Goal: Find specific page/section

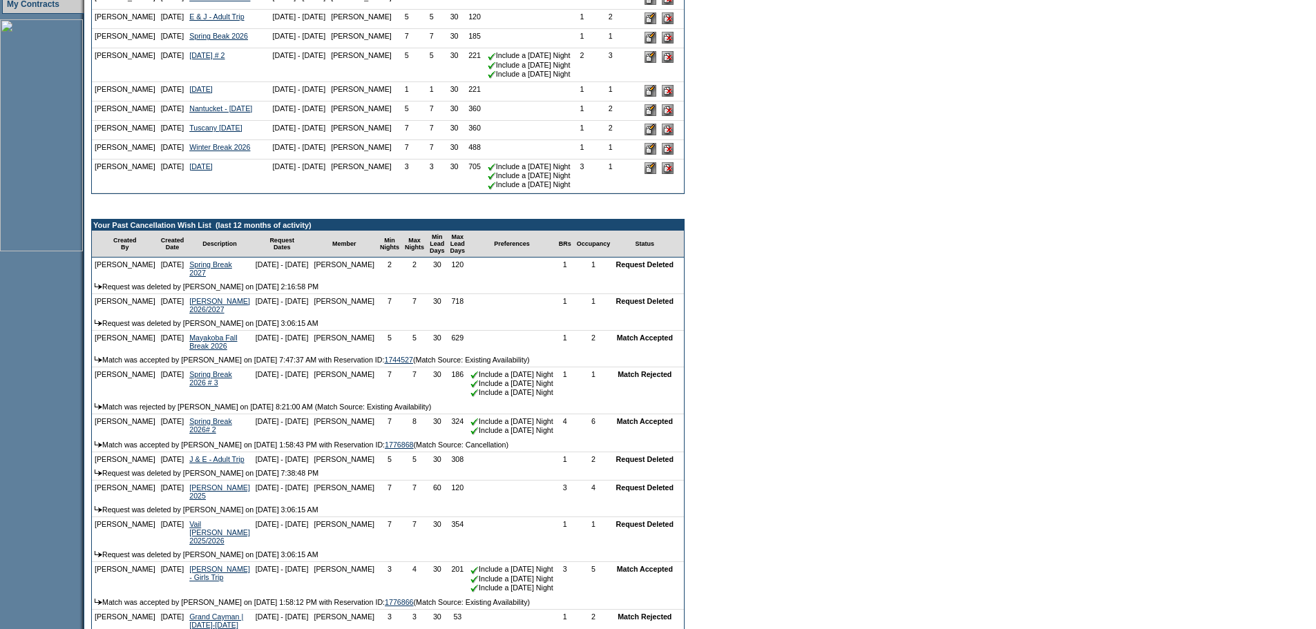
scroll to position [414, 0]
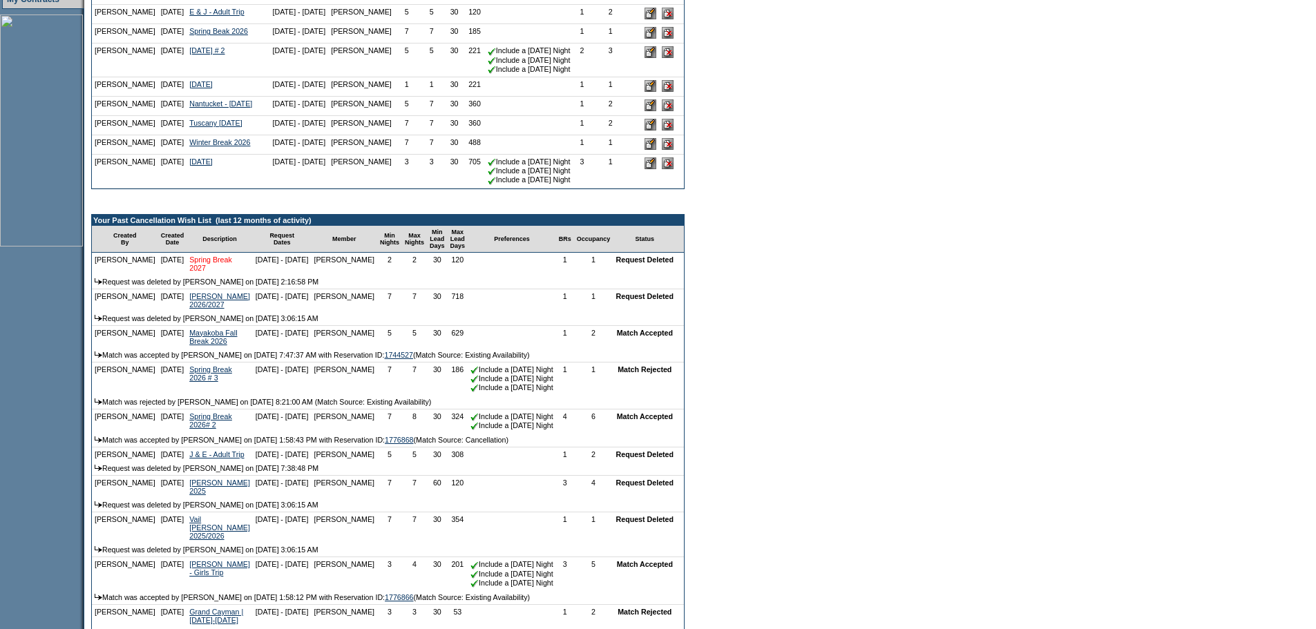
click at [189, 272] on link "Spring Break 2027" at bounding box center [210, 264] width 43 height 17
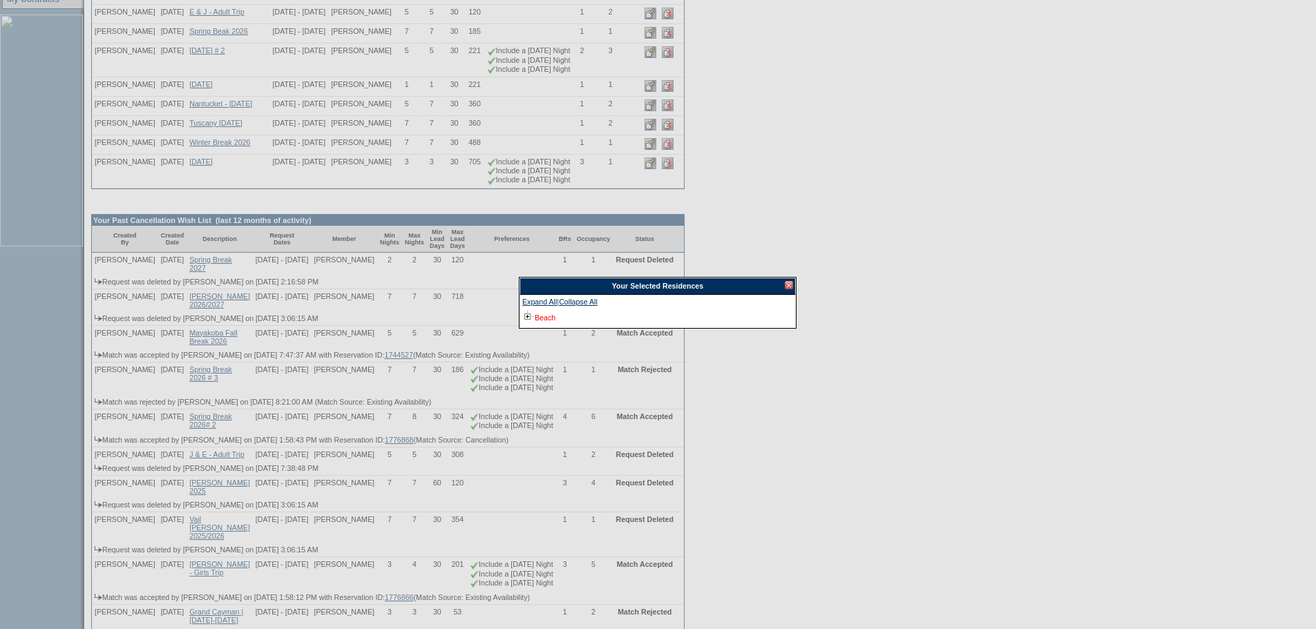
click at [546, 314] on link "Beach" at bounding box center [545, 318] width 21 height 8
click at [797, 283] on div at bounding box center [658, 423] width 1316 height 1675
click at [790, 285] on div at bounding box center [789, 285] width 8 height 8
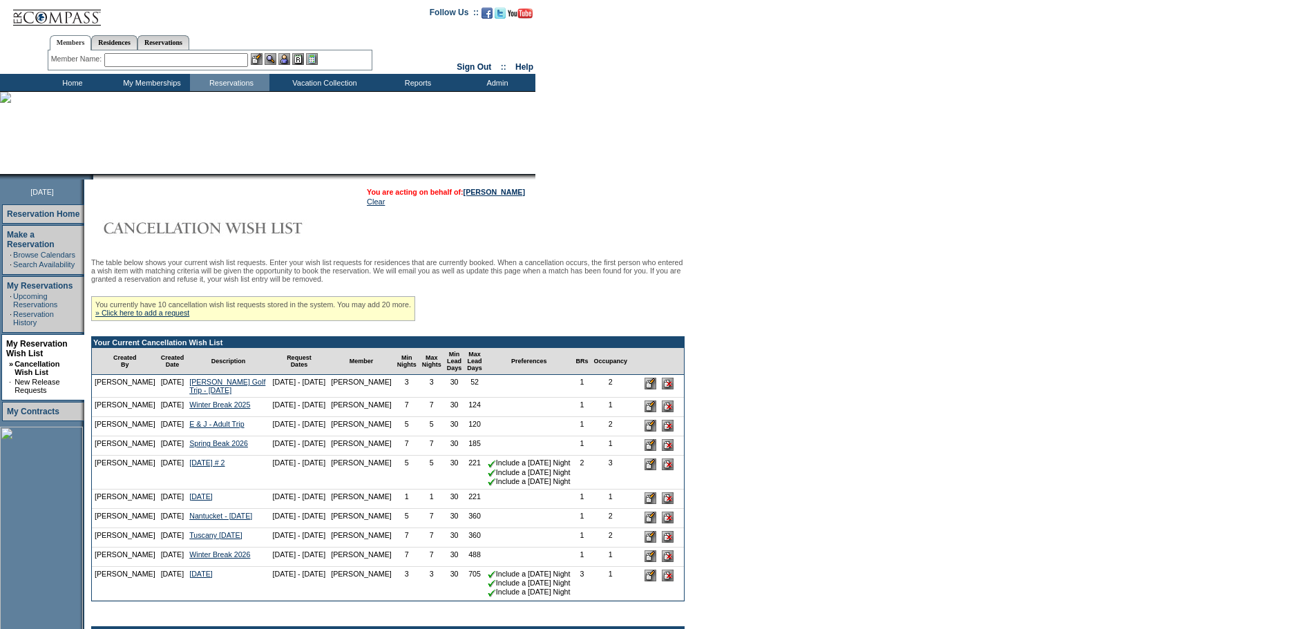
scroll to position [0, 0]
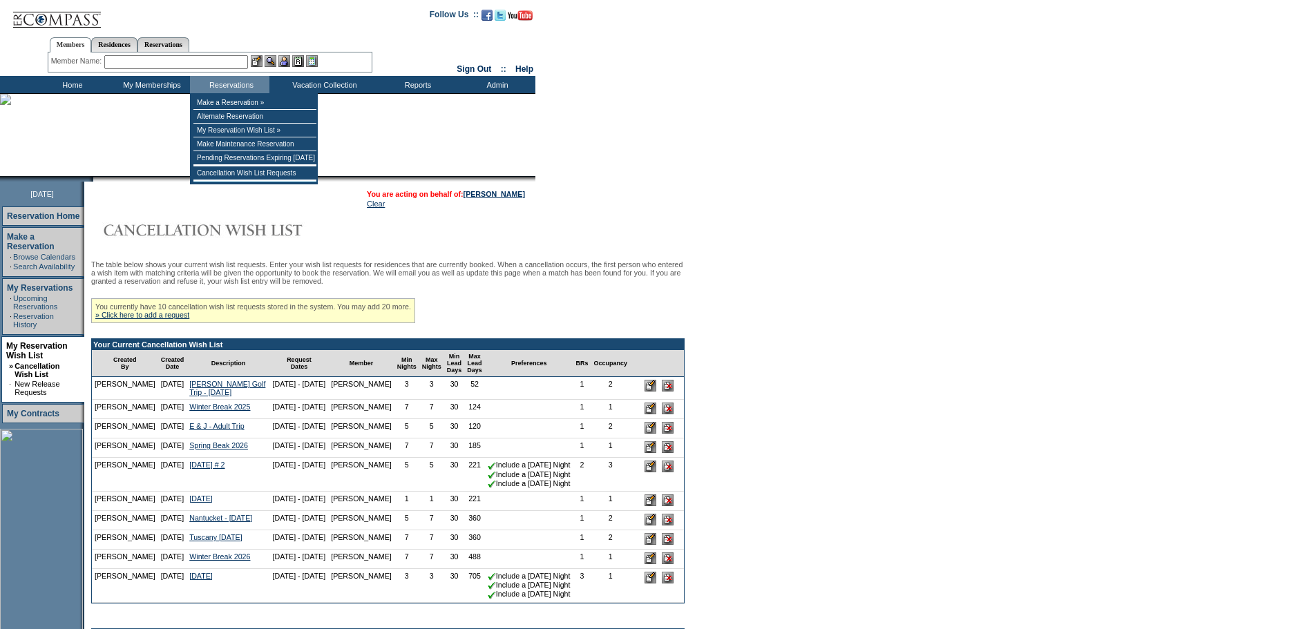
click at [220, 61] on input "text" at bounding box center [176, 62] width 144 height 14
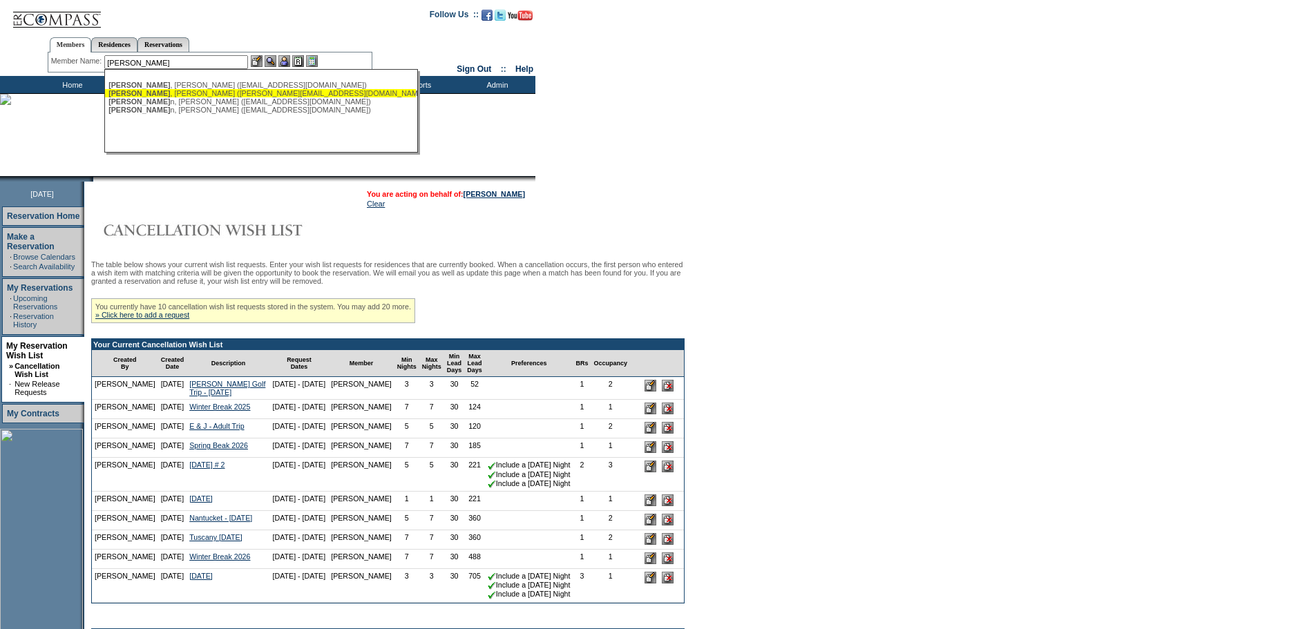
click at [186, 93] on div "[PERSON_NAME] ([PERSON_NAME][EMAIL_ADDRESS][DOMAIN_NAME])" at bounding box center [260, 93] width 304 height 8
type input "[PERSON_NAME] ([PERSON_NAME][EMAIL_ADDRESS][DOMAIN_NAME])"
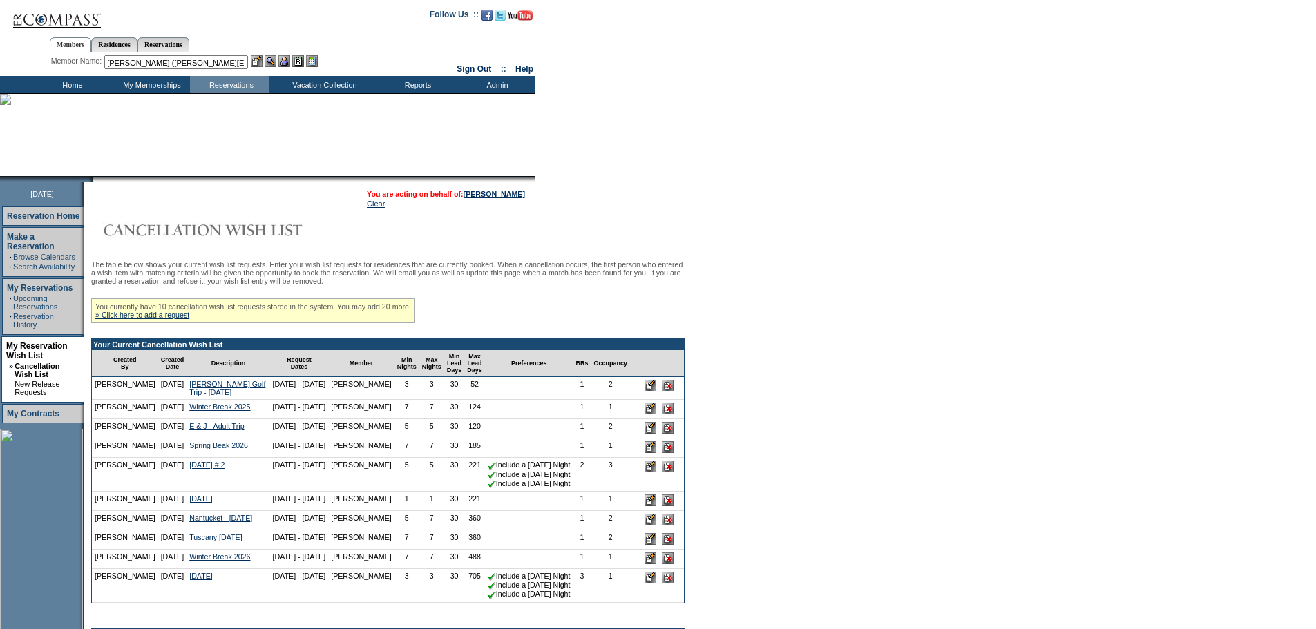
click at [289, 59] on img at bounding box center [284, 61] width 12 height 12
click at [273, 66] on img at bounding box center [271, 61] width 12 height 12
